Goal: Browse casually

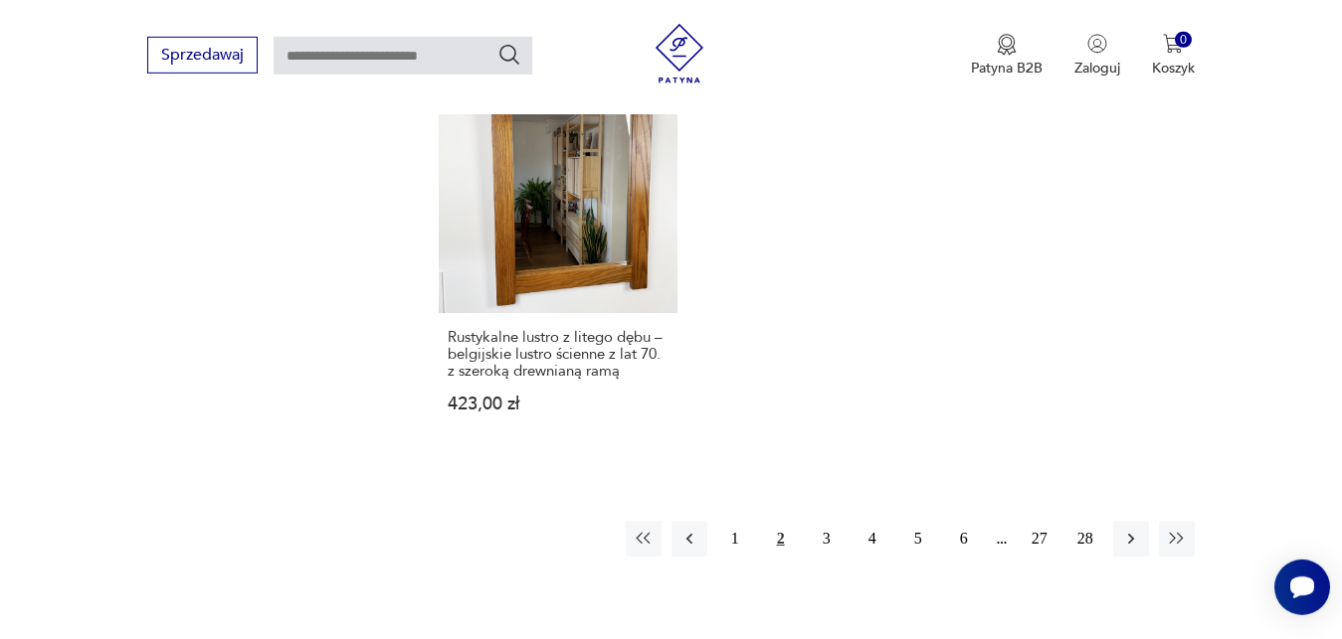
scroll to position [2866, 0]
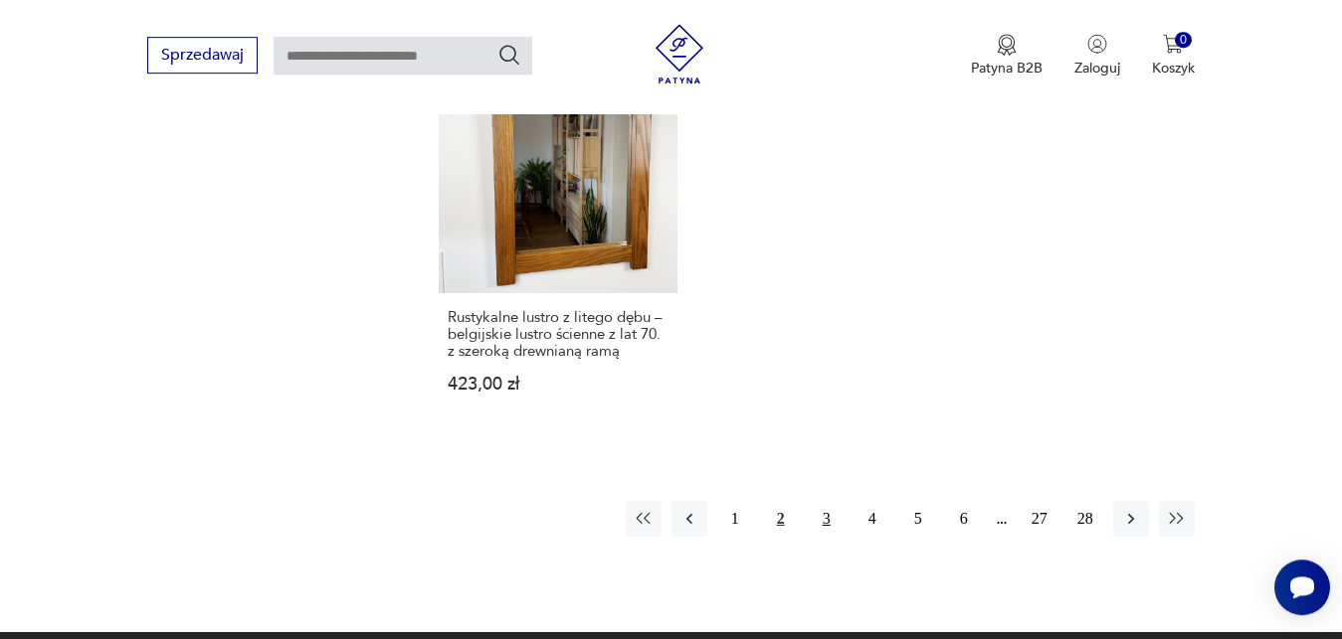
click at [829, 501] on button "3" at bounding box center [827, 519] width 36 height 36
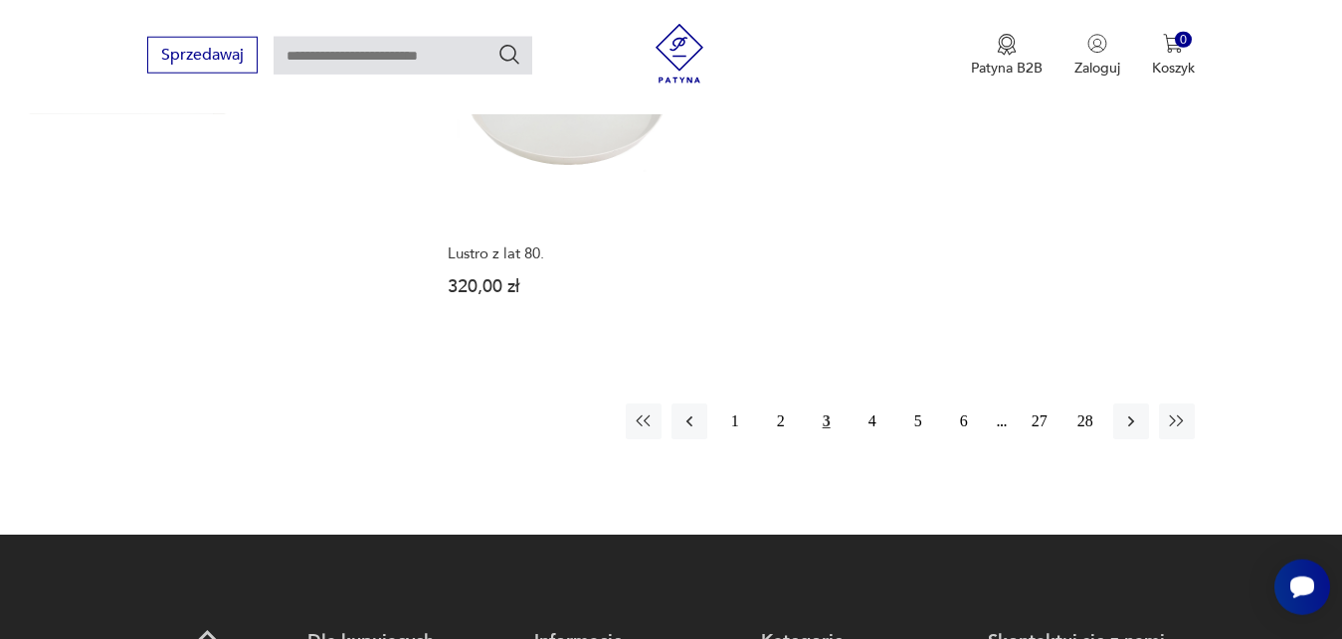
scroll to position [2909, 0]
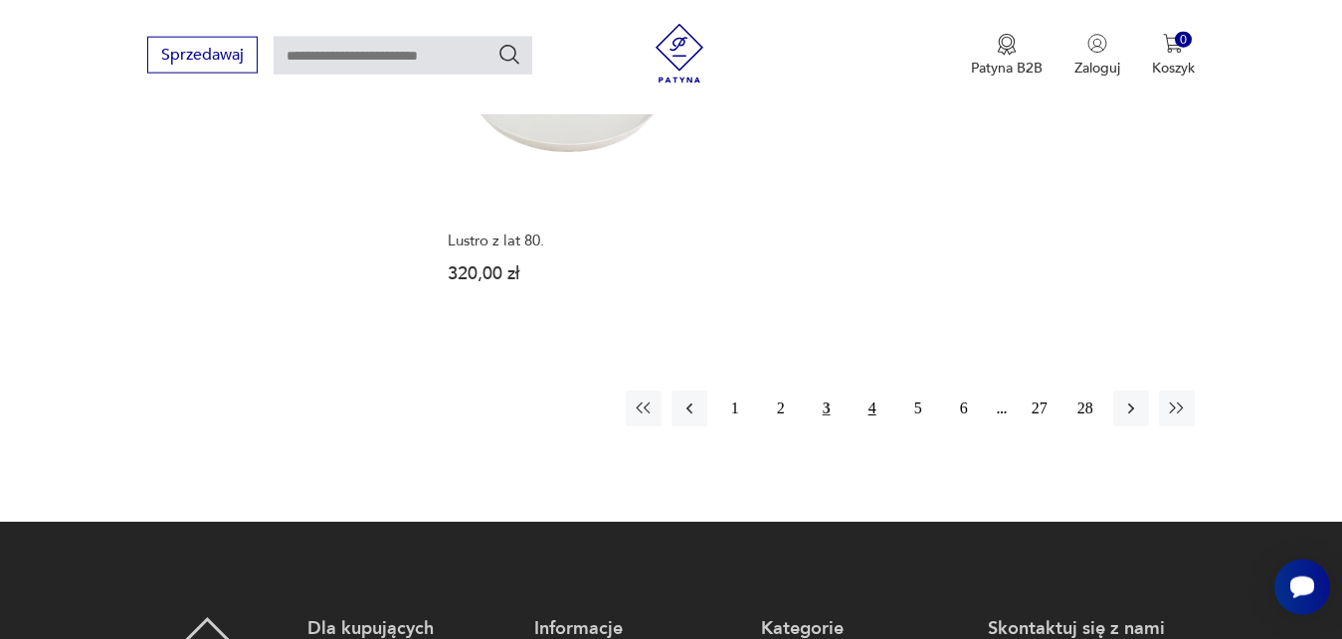
click at [863, 407] on button "4" at bounding box center [872, 409] width 36 height 36
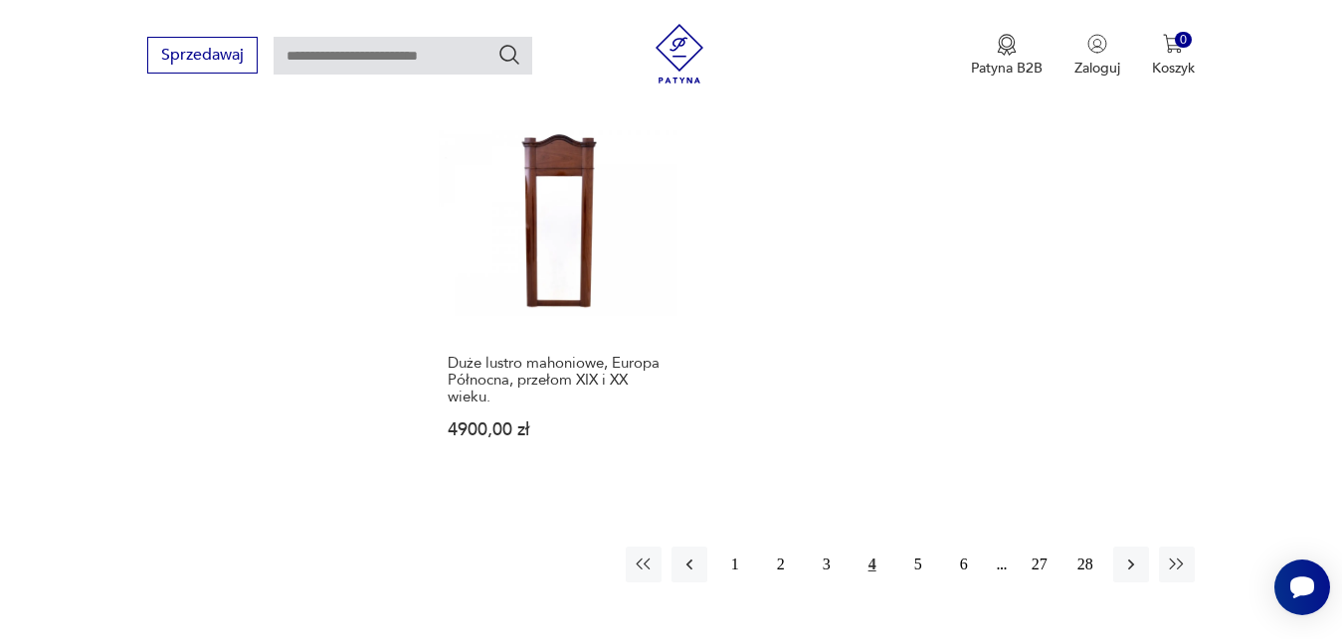
scroll to position [2838, 0]
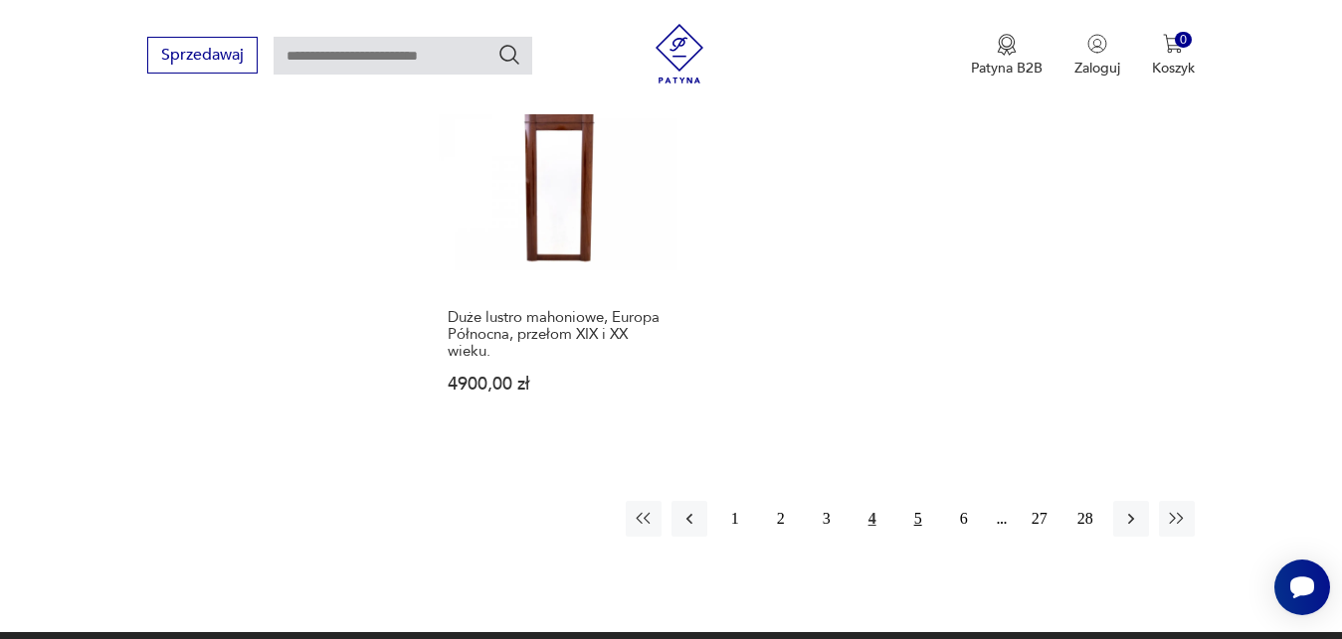
click at [917, 504] on button "5" at bounding box center [918, 519] width 36 height 36
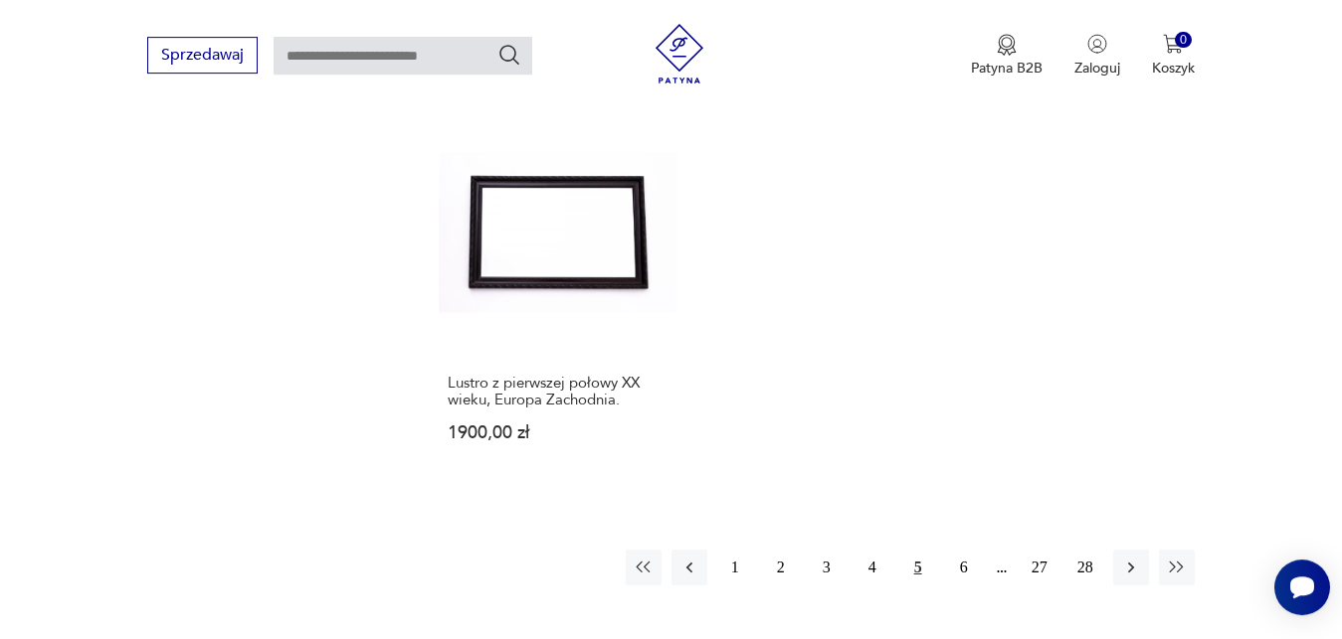
scroll to position [2726, 0]
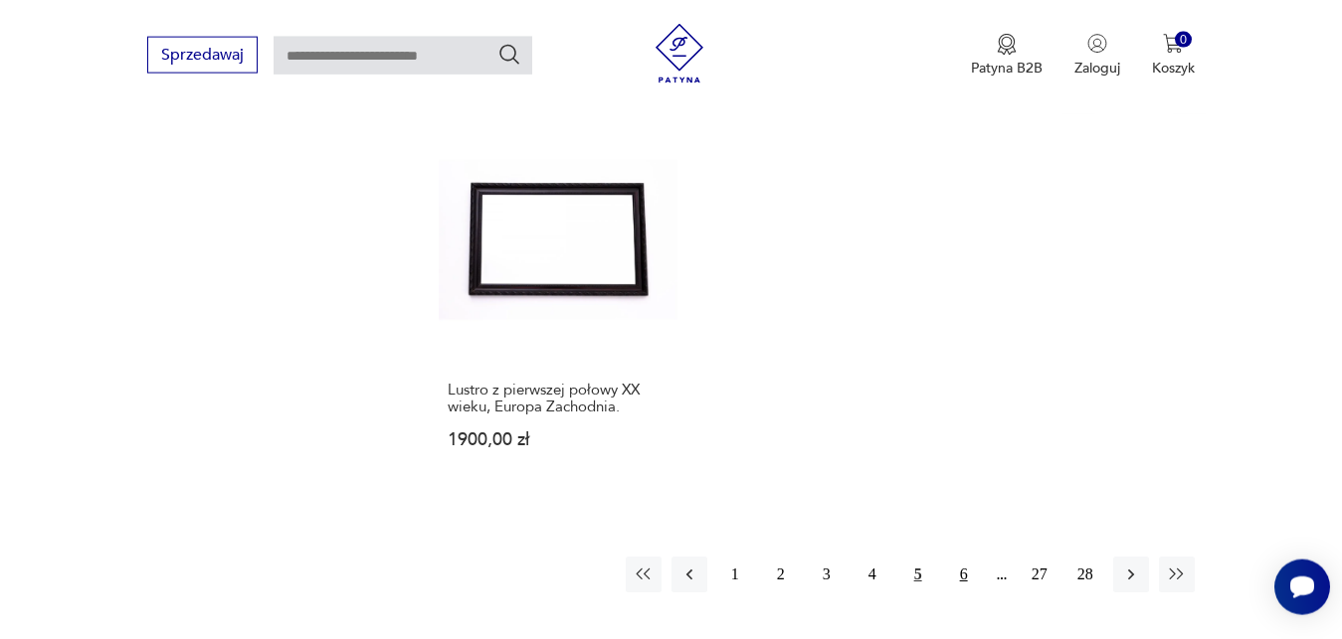
click at [964, 578] on button "6" at bounding box center [964, 575] width 36 height 36
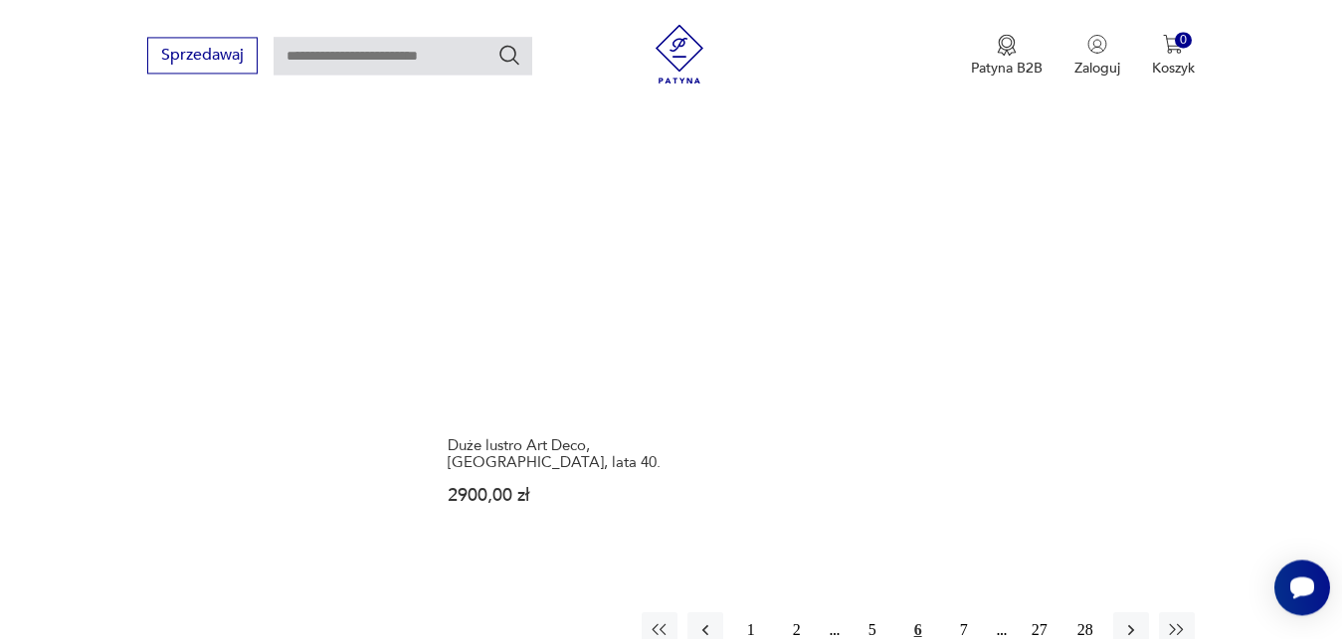
scroll to position [2753, 0]
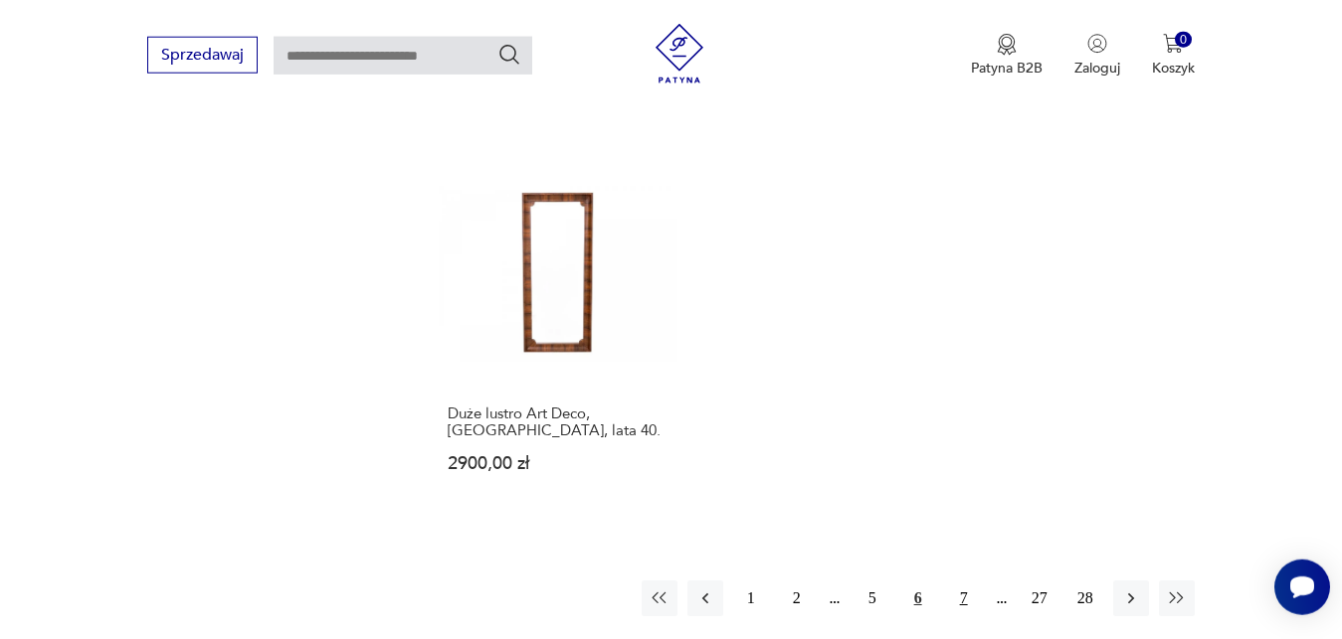
click at [965, 581] on button "7" at bounding box center [964, 599] width 36 height 36
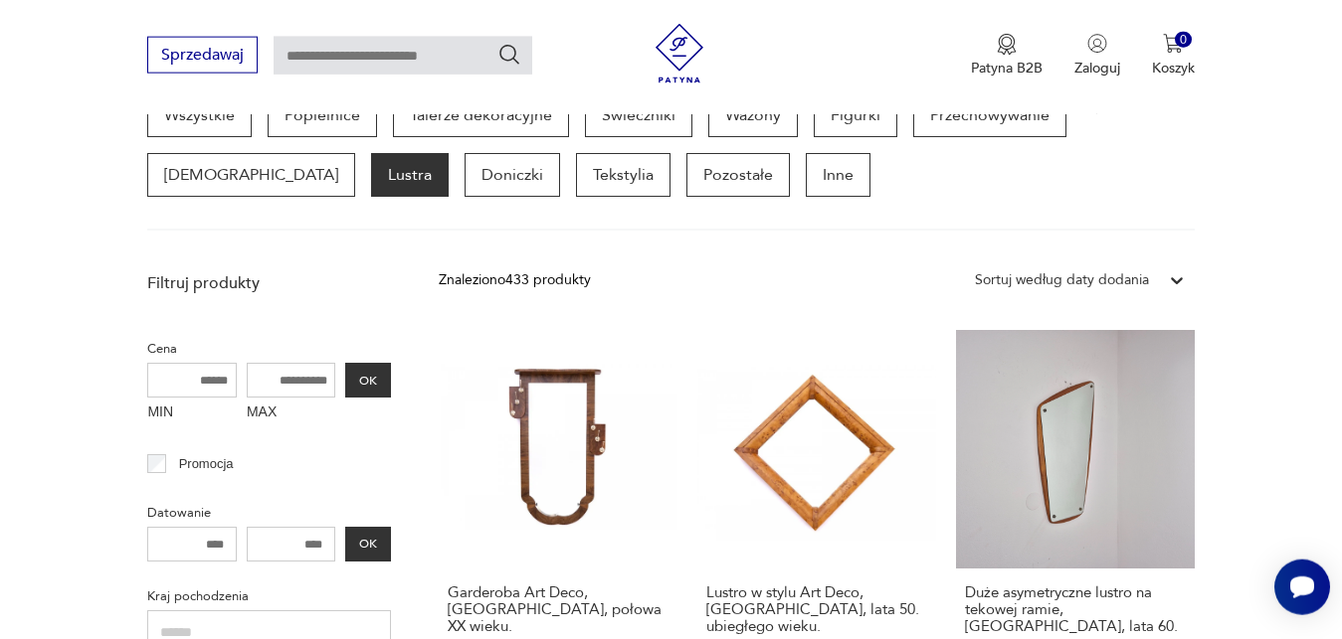
scroll to position [572, 0]
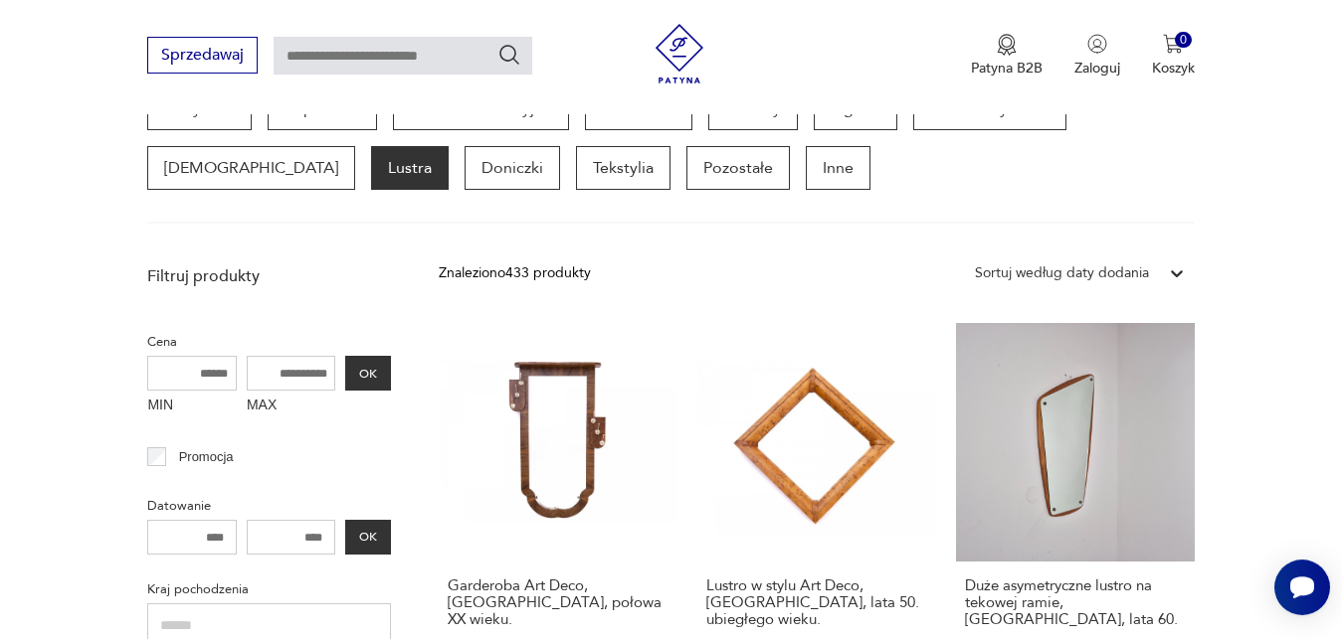
click at [282, 372] on input "MAX" at bounding box center [292, 373] width 90 height 35
click at [302, 370] on input "MAX" at bounding box center [292, 373] width 90 height 35
click at [271, 406] on label "MAX" at bounding box center [292, 407] width 90 height 32
click at [271, 391] on input "MAX" at bounding box center [292, 373] width 90 height 35
click at [275, 370] on input "MAX" at bounding box center [292, 373] width 90 height 35
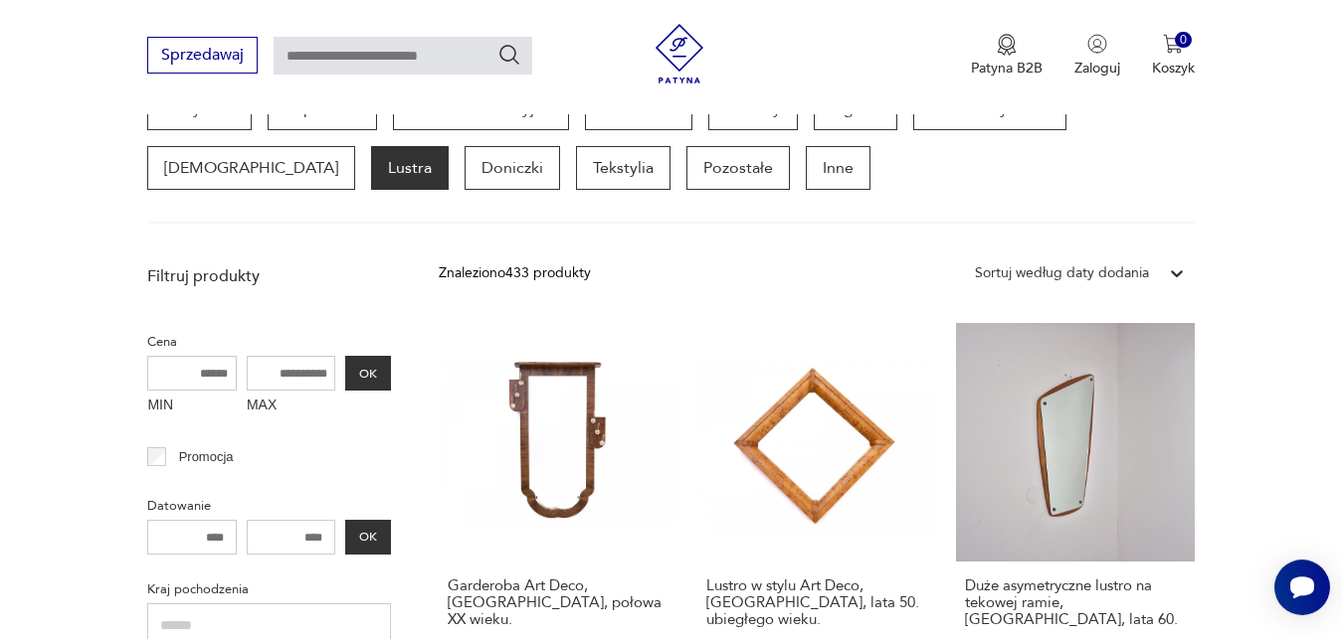
click at [329, 369] on div "MIN MAX OK" at bounding box center [269, 389] width 244 height 67
click at [329, 369] on input "MAX" at bounding box center [292, 373] width 90 height 35
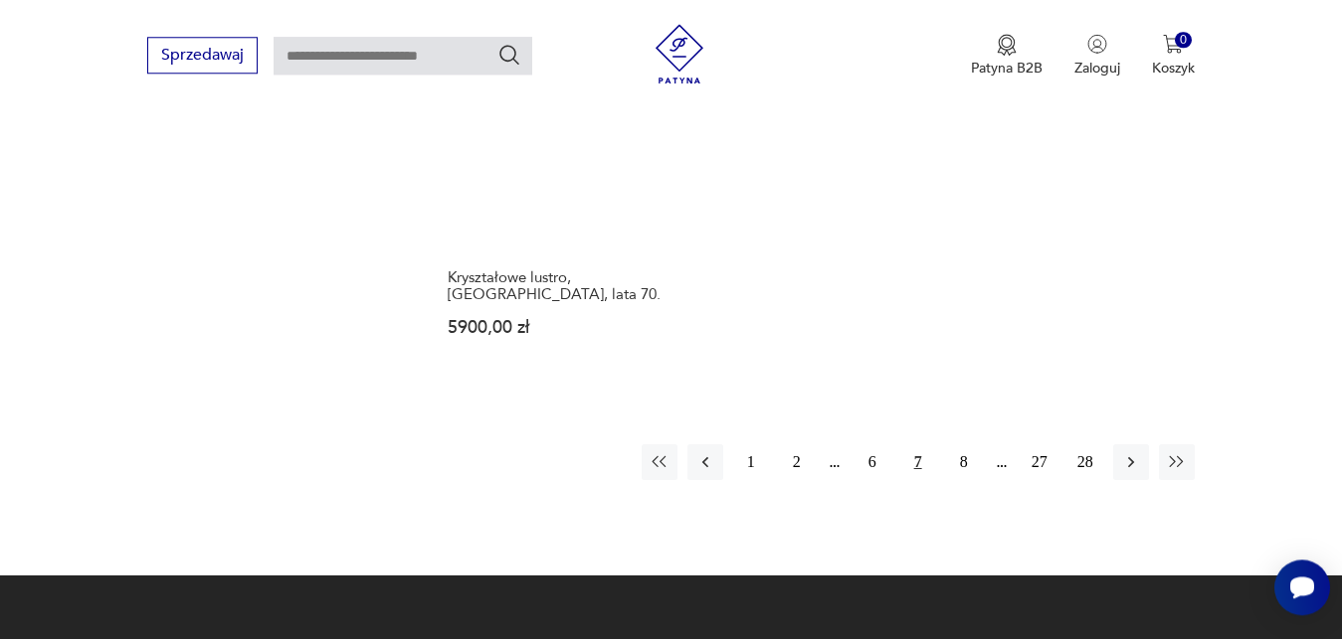
scroll to position [2905, 0]
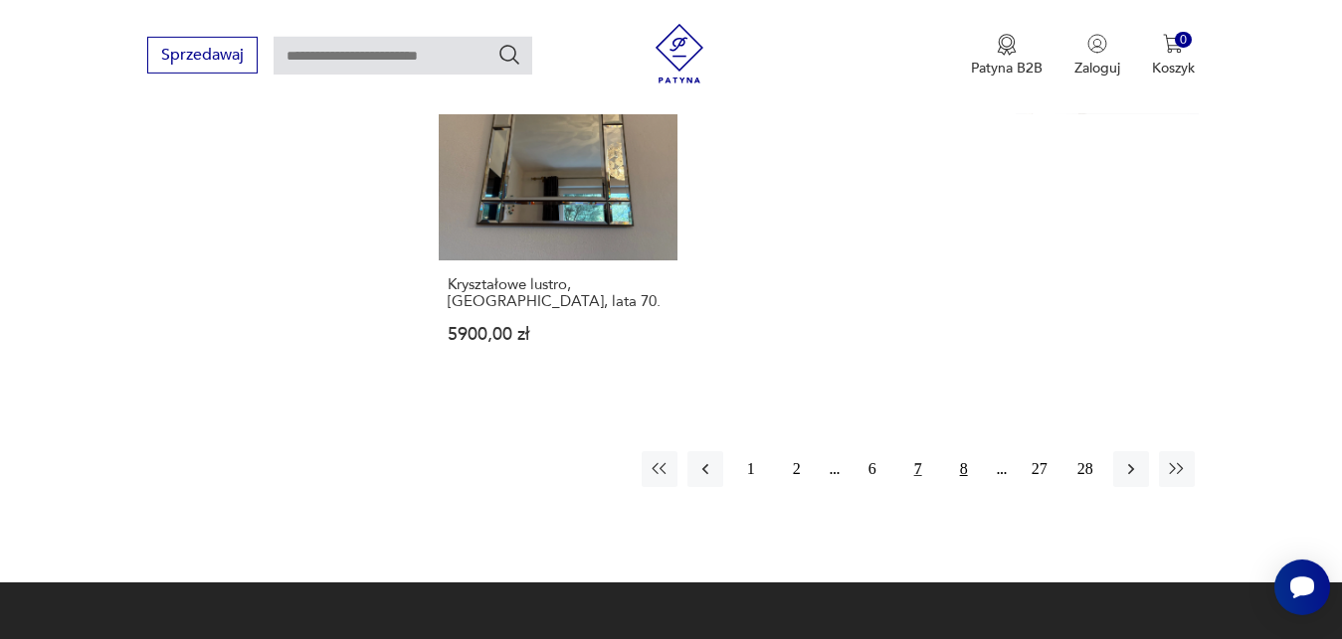
click at [962, 451] on button "8" at bounding box center [964, 469] width 36 height 36
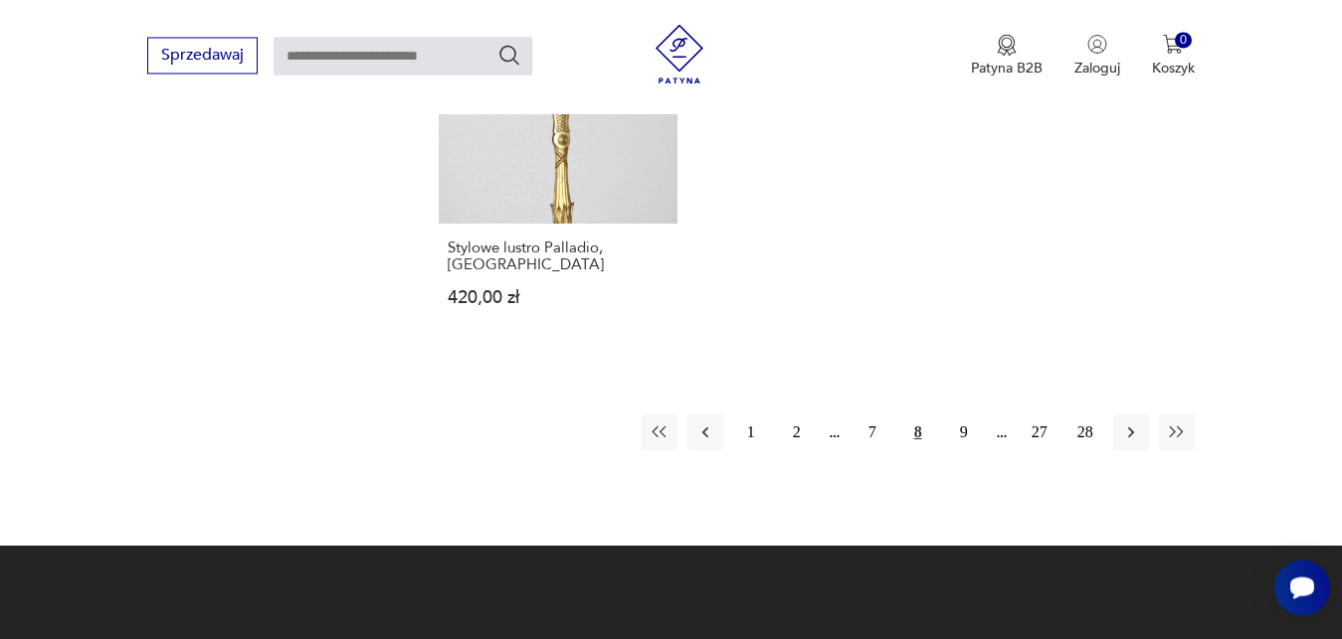
scroll to position [2987, 0]
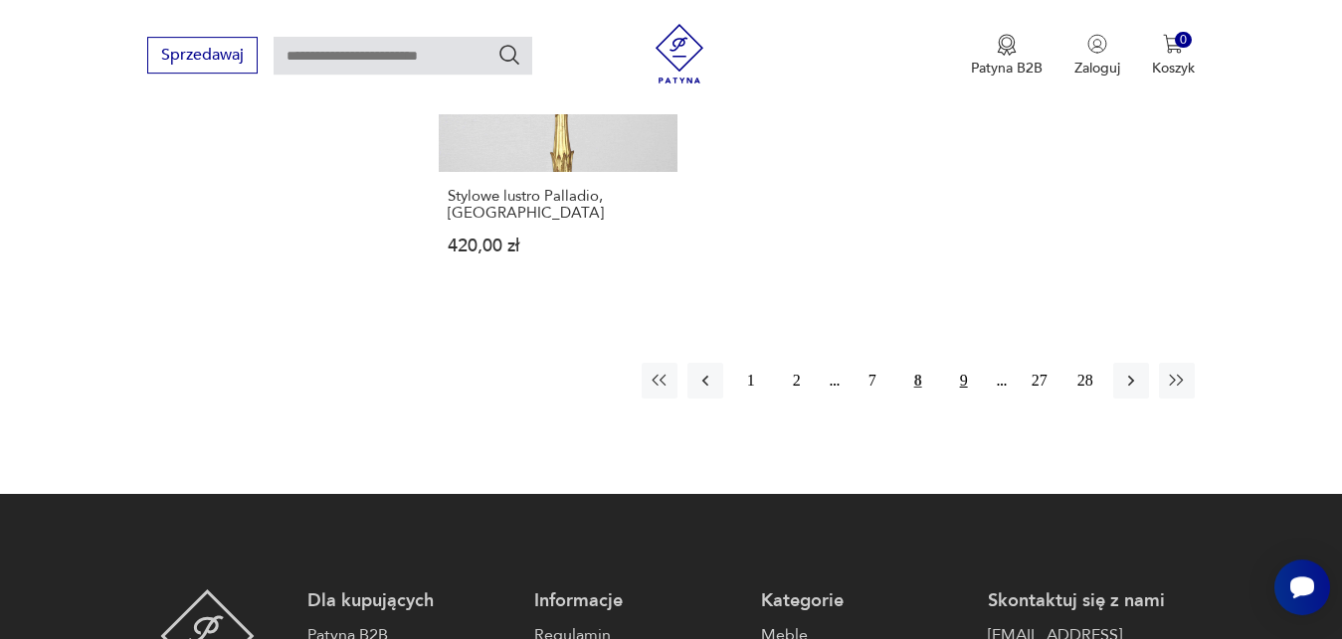
click at [961, 363] on button "9" at bounding box center [964, 381] width 36 height 36
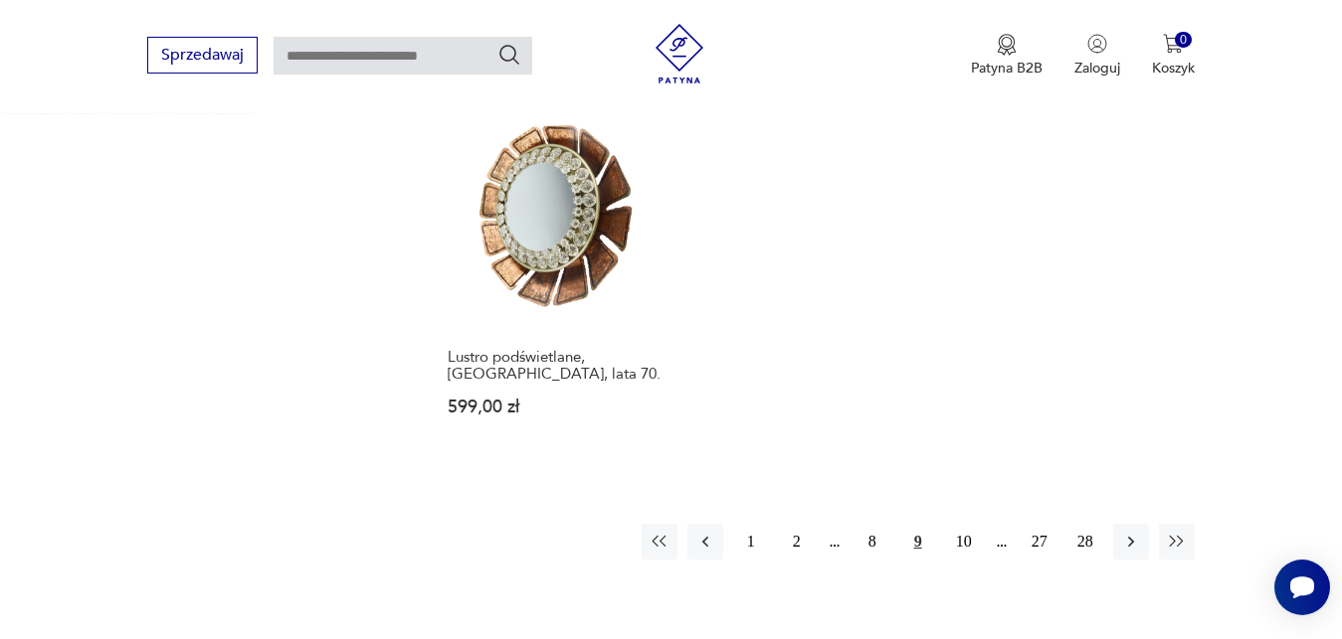
scroll to position [2828, 0]
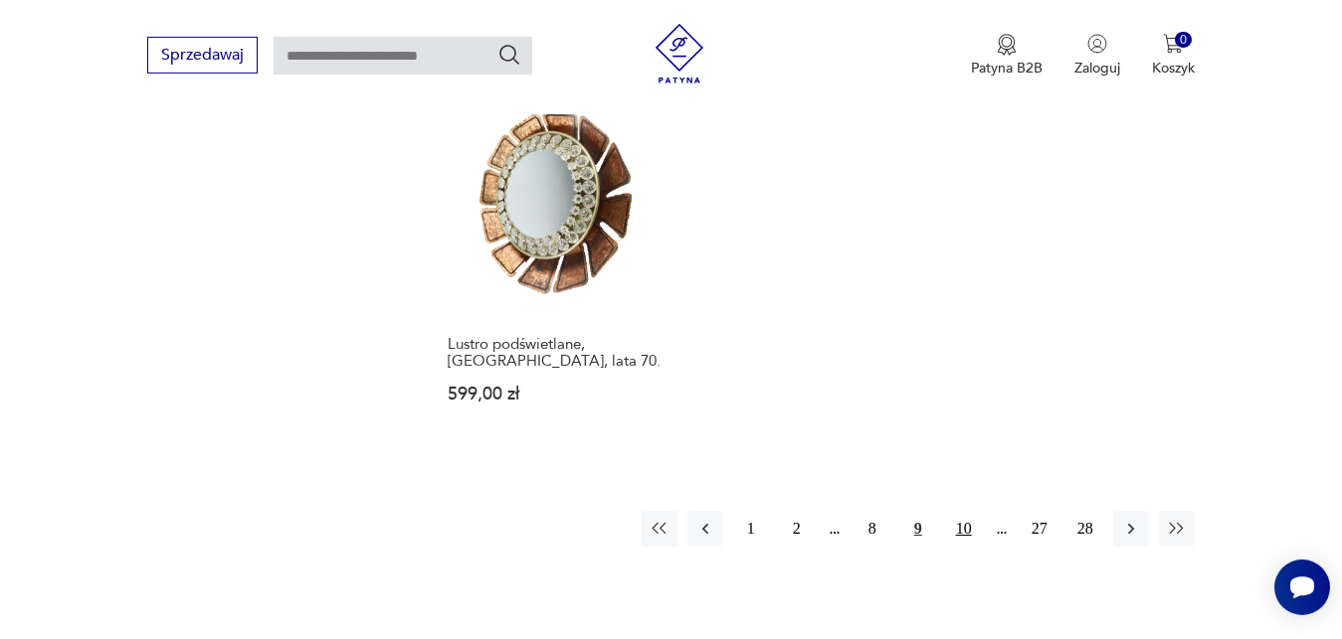
click at [968, 511] on button "10" at bounding box center [964, 529] width 36 height 36
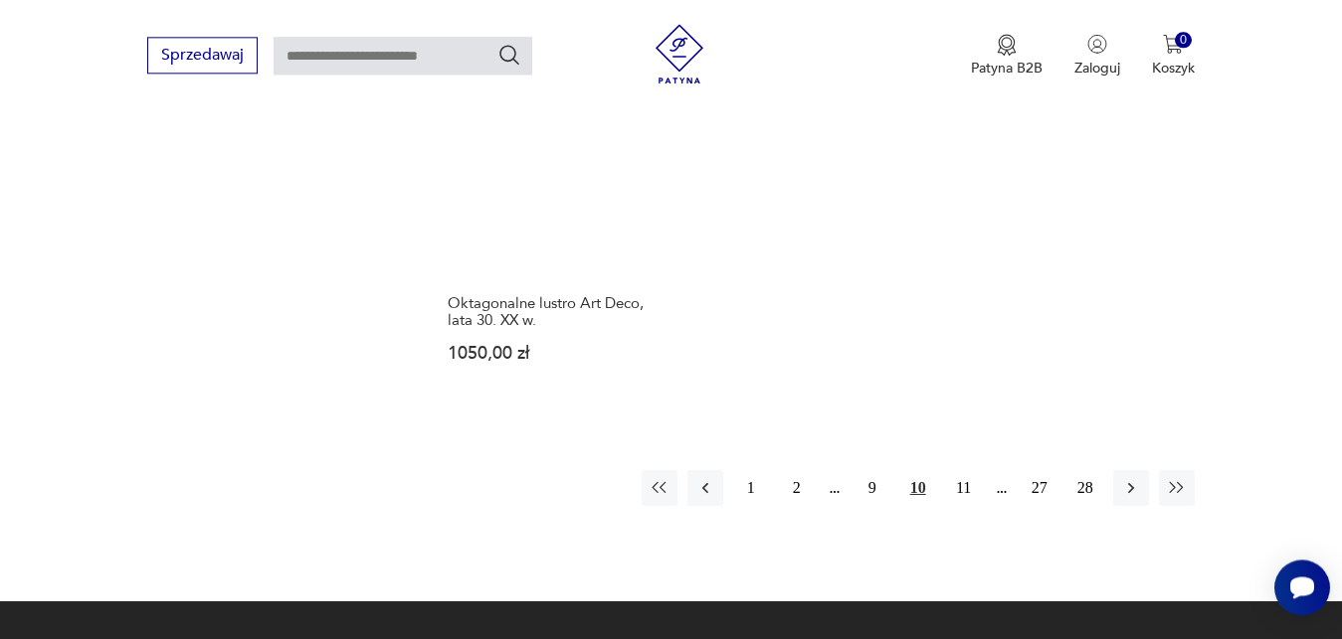
scroll to position [2946, 0]
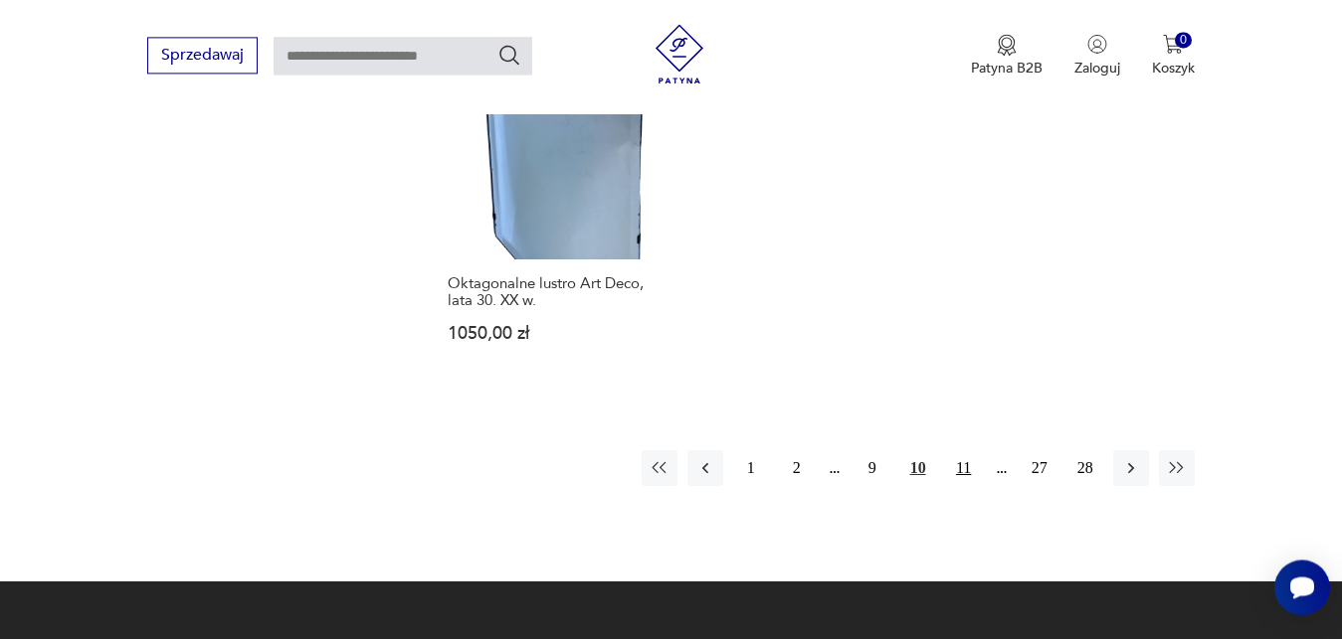
click at [969, 451] on button "11" at bounding box center [964, 469] width 36 height 36
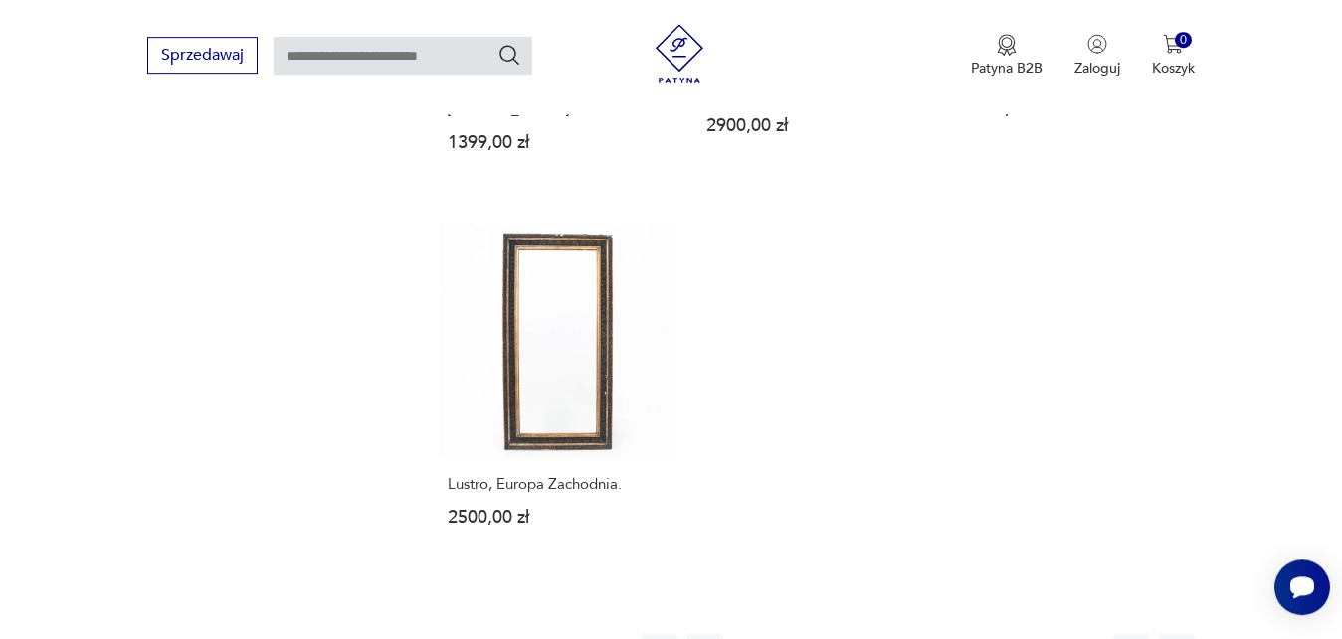
scroll to position [2742, 0]
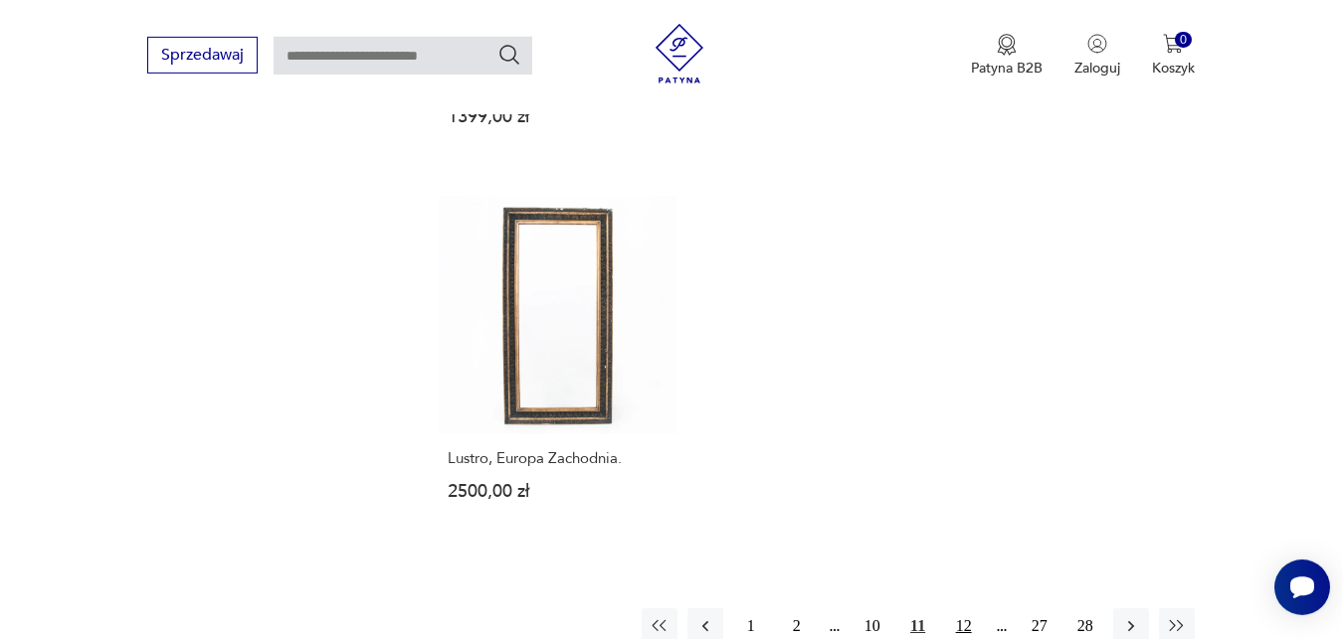
click at [970, 609] on button "12" at bounding box center [964, 627] width 36 height 36
